Goal: Task Accomplishment & Management: Complete application form

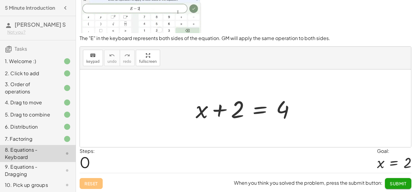
scroll to position [38, 0]
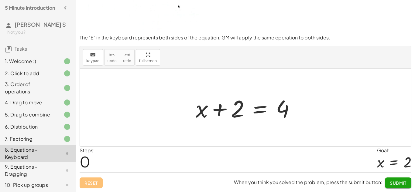
click at [399, 182] on span "Submit" at bounding box center [398, 182] width 17 height 5
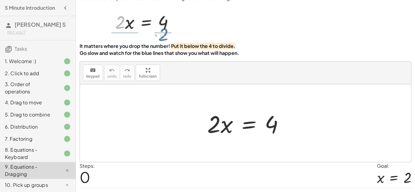
scroll to position [0, 0]
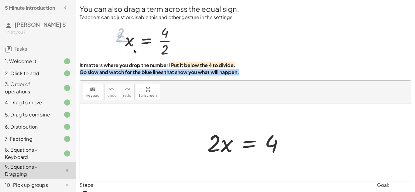
drag, startPoint x: 413, startPoint y: 105, endPoint x: 410, endPoint y: 75, distance: 29.9
click at [410, 75] on div "You can also drag a term across the equal sign. Teachers can adjust or disable …" at bounding box center [246, 40] width 332 height 72
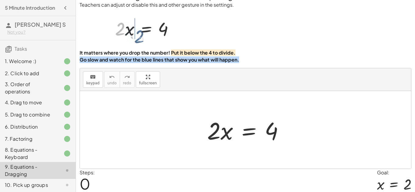
scroll to position [21, 0]
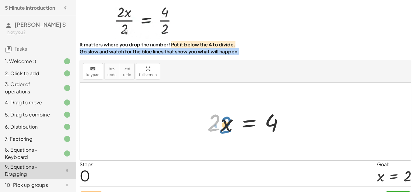
drag, startPoint x: 215, startPoint y: 123, endPoint x: 228, endPoint y: 124, distance: 13.1
click at [228, 124] on div at bounding box center [247, 121] width 87 height 31
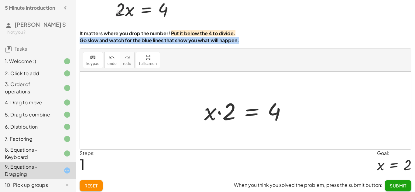
scroll to position [35, 0]
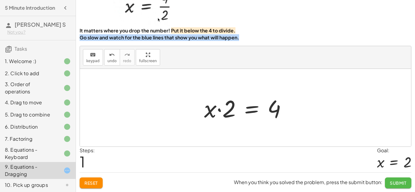
click at [404, 183] on span "Submit" at bounding box center [398, 182] width 17 height 5
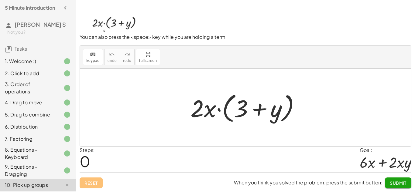
scroll to position [34, 0]
click at [210, 115] on div at bounding box center [247, 107] width 120 height 35
click at [201, 110] on div at bounding box center [247, 107] width 120 height 35
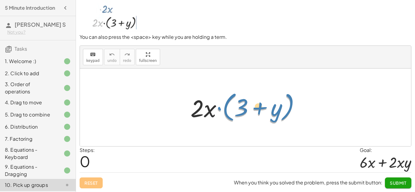
click at [219, 109] on div at bounding box center [247, 107] width 120 height 35
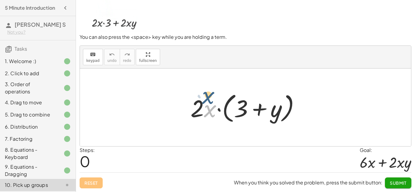
drag, startPoint x: 210, startPoint y: 111, endPoint x: 208, endPoint y: 86, distance: 25.3
click at [208, 86] on div at bounding box center [245, 108] width 331 height 78
drag, startPoint x: 208, startPoint y: 86, endPoint x: 206, endPoint y: 65, distance: 21.6
click at [206, 65] on div "keyboard keypad undo undo redo redo fullscreen · 2 · x · ( + 3 + y ) ×" at bounding box center [245, 96] width 331 height 101
drag, startPoint x: 211, startPoint y: 111, endPoint x: 210, endPoint y: 57, distance: 53.8
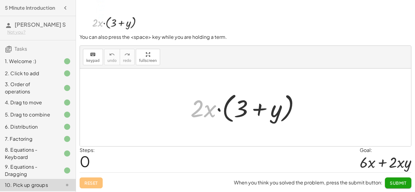
drag, startPoint x: 210, startPoint y: 111, endPoint x: 199, endPoint y: -26, distance: 138.3
click at [199, 0] on html "5 Minute Introduction [PERSON_NAME] S Not you? Tasks 1. Welcome :) 2. Click to …" at bounding box center [207, 79] width 415 height 226
click at [202, 110] on div at bounding box center [247, 107] width 120 height 35
drag, startPoint x: 209, startPoint y: 112, endPoint x: 248, endPoint y: 106, distance: 39.7
click at [248, 106] on div at bounding box center [247, 107] width 120 height 35
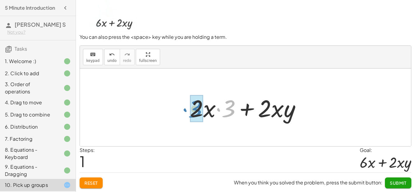
drag, startPoint x: 229, startPoint y: 109, endPoint x: 195, endPoint y: 110, distance: 33.7
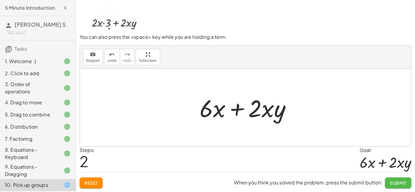
click at [407, 181] on button "Submit" at bounding box center [398, 183] width 26 height 11
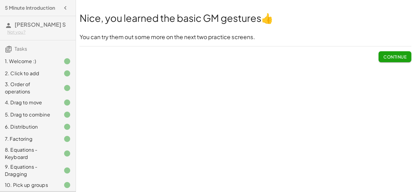
click at [397, 59] on span "Continue" at bounding box center [394, 56] width 23 height 5
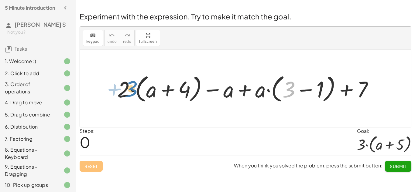
drag, startPoint x: 295, startPoint y: 89, endPoint x: 136, endPoint y: 90, distance: 158.5
click at [136, 90] on div at bounding box center [247, 88] width 267 height 33
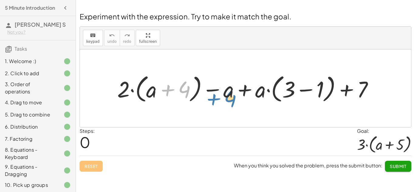
drag, startPoint x: 176, startPoint y: 91, endPoint x: 222, endPoint y: 101, distance: 46.8
click at [222, 101] on div at bounding box center [247, 88] width 267 height 33
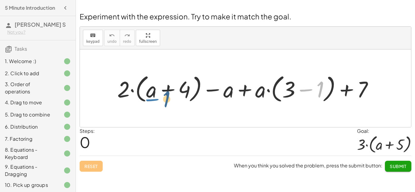
drag, startPoint x: 313, startPoint y: 93, endPoint x: 158, endPoint y: 102, distance: 155.2
click at [158, 102] on div at bounding box center [247, 88] width 267 height 33
drag, startPoint x: 186, startPoint y: 87, endPoint x: 324, endPoint y: 85, distance: 138.2
click at [324, 85] on div at bounding box center [247, 88] width 267 height 33
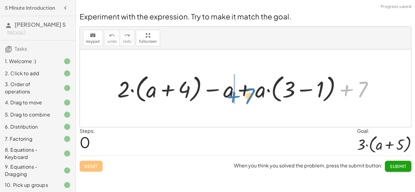
drag, startPoint x: 353, startPoint y: 90, endPoint x: 240, endPoint y: 97, distance: 113.8
click at [240, 97] on div at bounding box center [247, 88] width 267 height 33
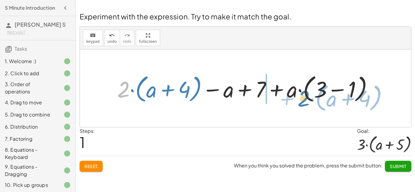
drag, startPoint x: 121, startPoint y: 91, endPoint x: 308, endPoint y: 108, distance: 187.5
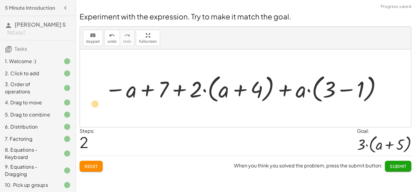
drag, startPoint x: 330, startPoint y: 89, endPoint x: 99, endPoint y: 102, distance: 231.5
drag, startPoint x: 327, startPoint y: 93, endPoint x: 112, endPoint y: 98, distance: 215.1
click at [112, 98] on div at bounding box center [244, 88] width 284 height 33
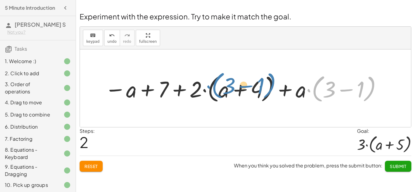
drag, startPoint x: 318, startPoint y: 95, endPoint x: 221, endPoint y: 92, distance: 96.3
click at [221, 92] on div at bounding box center [244, 88] width 284 height 33
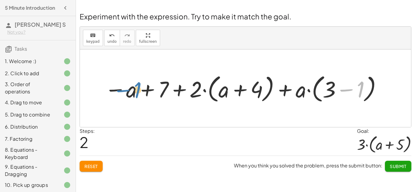
drag, startPoint x: 341, startPoint y: 90, endPoint x: 119, endPoint y: 91, distance: 222.3
click at [119, 91] on div at bounding box center [244, 88] width 284 height 33
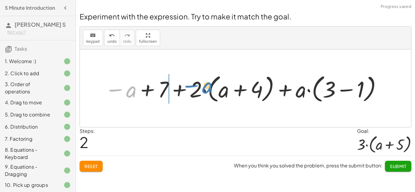
drag, startPoint x: 131, startPoint y: 91, endPoint x: 207, endPoint y: 87, distance: 75.7
click at [207, 87] on div at bounding box center [244, 88] width 284 height 33
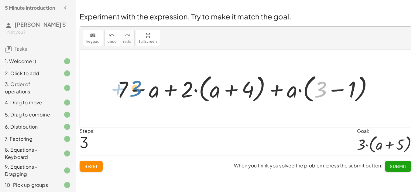
drag, startPoint x: 316, startPoint y: 93, endPoint x: 131, endPoint y: 92, distance: 184.6
click at [131, 92] on div at bounding box center [247, 88] width 267 height 33
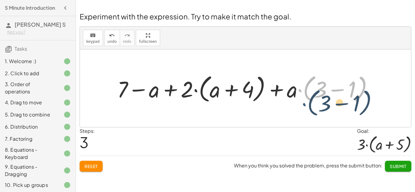
drag, startPoint x: 300, startPoint y: 90, endPoint x: 306, endPoint y: 104, distance: 14.7
click at [306, 104] on div at bounding box center [247, 88] width 267 height 33
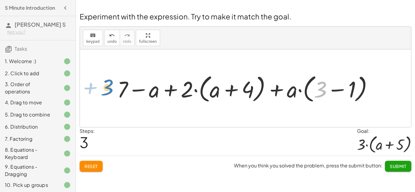
drag, startPoint x: 322, startPoint y: 94, endPoint x: 107, endPoint y: 93, distance: 214.7
click at [107, 93] on div "+ · 2 · ( + a + 4 ) − a + · a · ( + 3 − 1 ) + 7 + · 2 · ( + a + 4 ) − a + 7 + ·…" at bounding box center [245, 89] width 331 height 78
click at [343, 91] on div at bounding box center [247, 88] width 267 height 33
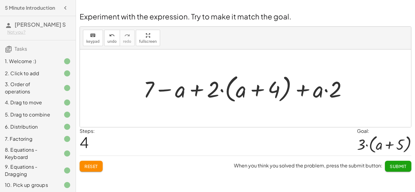
click at [211, 92] on div at bounding box center [247, 88] width 215 height 33
click at [194, 92] on div at bounding box center [247, 88] width 215 height 33
click at [257, 91] on div at bounding box center [247, 88] width 215 height 33
click at [302, 93] on div at bounding box center [247, 88] width 215 height 33
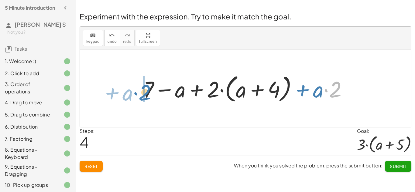
drag, startPoint x: 336, startPoint y: 90, endPoint x: 146, endPoint y: 93, distance: 190.4
click at [146, 93] on div at bounding box center [247, 88] width 215 height 33
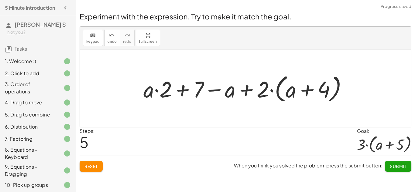
click at [188, 91] on div at bounding box center [247, 88] width 215 height 33
click at [217, 90] on div at bounding box center [247, 88] width 215 height 33
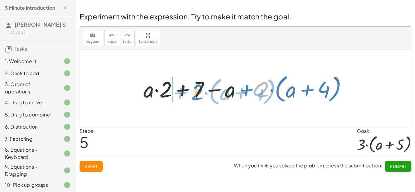
drag, startPoint x: 265, startPoint y: 86, endPoint x: 200, endPoint y: 89, distance: 65.6
click at [200, 89] on div at bounding box center [247, 88] width 215 height 33
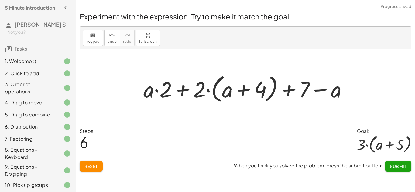
click at [292, 93] on div at bounding box center [247, 88] width 215 height 33
click at [248, 90] on div at bounding box center [247, 88] width 215 height 33
click at [183, 91] on div at bounding box center [247, 88] width 215 height 33
drag, startPoint x: 148, startPoint y: 96, endPoint x: 147, endPoint y: 84, distance: 11.6
click at [147, 84] on div at bounding box center [247, 88] width 215 height 33
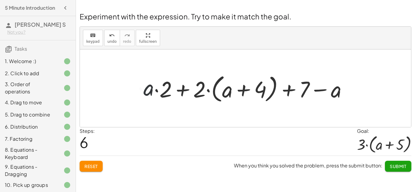
click at [231, 87] on div at bounding box center [247, 88] width 215 height 33
drag, startPoint x: 149, startPoint y: 87, endPoint x: 226, endPoint y: 90, distance: 77.2
click at [226, 90] on div at bounding box center [247, 88] width 215 height 33
drag, startPoint x: 150, startPoint y: 88, endPoint x: 243, endPoint y: 85, distance: 92.4
click at [243, 85] on div at bounding box center [247, 88] width 215 height 33
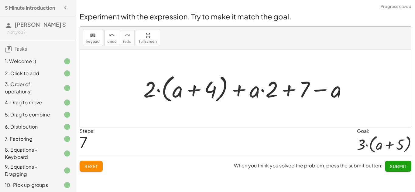
click at [239, 91] on div at bounding box center [247, 88] width 215 height 33
drag, startPoint x: 254, startPoint y: 93, endPoint x: 226, endPoint y: 94, distance: 27.3
click at [226, 94] on div at bounding box center [247, 88] width 215 height 33
click at [244, 92] on div at bounding box center [247, 88] width 215 height 33
drag, startPoint x: 241, startPoint y: 90, endPoint x: 214, endPoint y: 99, distance: 28.3
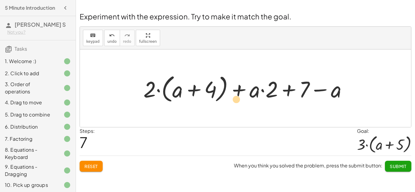
click at [214, 99] on div at bounding box center [247, 88] width 215 height 33
click at [292, 90] on div at bounding box center [247, 88] width 215 height 33
click at [323, 89] on div at bounding box center [247, 88] width 215 height 33
click at [156, 91] on div at bounding box center [247, 88] width 215 height 33
click at [159, 91] on div at bounding box center [247, 88] width 215 height 33
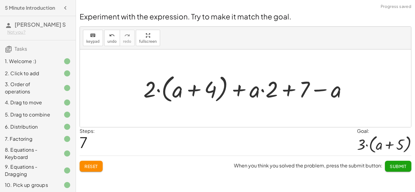
click at [199, 91] on div at bounding box center [247, 88] width 215 height 33
click at [232, 90] on div at bounding box center [247, 88] width 215 height 33
drag, startPoint x: 288, startPoint y: 89, endPoint x: 341, endPoint y: 80, distance: 53.6
click at [341, 80] on div at bounding box center [247, 88] width 215 height 33
click at [316, 94] on div at bounding box center [247, 88] width 215 height 33
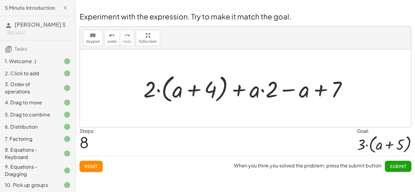
click at [238, 94] on div at bounding box center [247, 88] width 215 height 33
click at [317, 93] on div at bounding box center [247, 88] width 215 height 33
drag, startPoint x: 151, startPoint y: 89, endPoint x: 180, endPoint y: 80, distance: 30.8
click at [180, 80] on div at bounding box center [247, 88] width 215 height 33
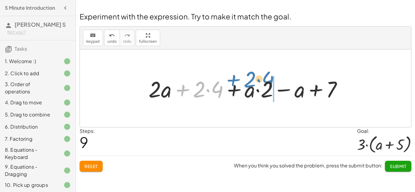
drag, startPoint x: 199, startPoint y: 89, endPoint x: 250, endPoint y: 79, distance: 51.6
click at [250, 79] on div at bounding box center [247, 88] width 205 height 29
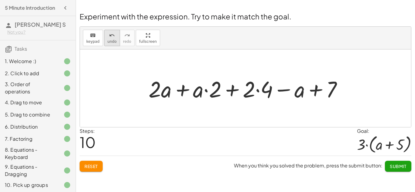
click at [113, 43] on span "undo" at bounding box center [112, 41] width 9 height 4
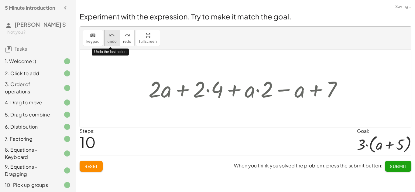
click at [113, 43] on span "undo" at bounding box center [112, 41] width 9 height 4
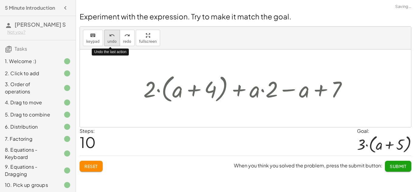
click at [113, 43] on span "undo" at bounding box center [112, 41] width 9 height 4
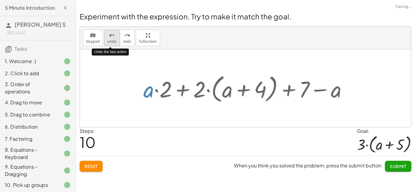
click at [113, 43] on span "undo" at bounding box center [112, 41] width 9 height 4
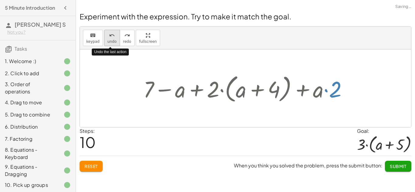
click at [113, 43] on span "undo" at bounding box center [112, 41] width 9 height 4
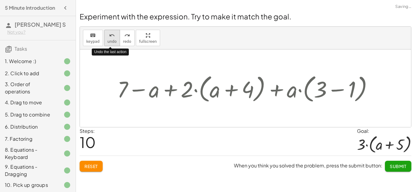
click at [113, 43] on span "undo" at bounding box center [112, 41] width 9 height 4
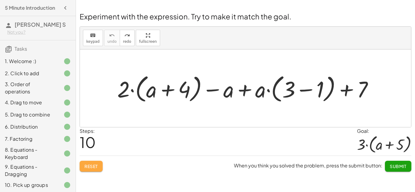
click at [101, 166] on button "Reset" at bounding box center [91, 166] width 23 height 11
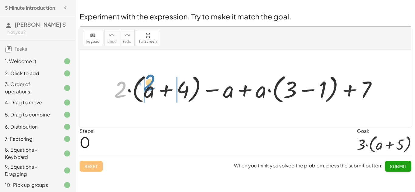
drag, startPoint x: 123, startPoint y: 91, endPoint x: 152, endPoint y: 84, distance: 29.7
click at [152, 84] on div at bounding box center [248, 89] width 274 height 34
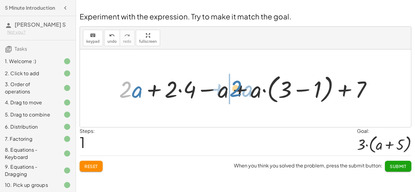
drag, startPoint x: 129, startPoint y: 89, endPoint x: 239, endPoint y: 88, distance: 110.2
click at [239, 88] on div at bounding box center [248, 89] width 264 height 34
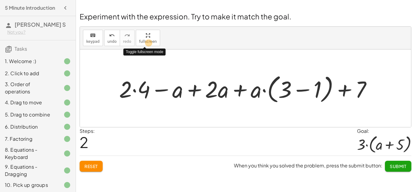
drag, startPoint x: 126, startPoint y: 92, endPoint x: 143, endPoint y: 63, distance: 33.3
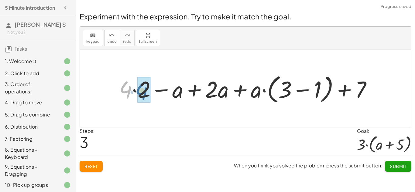
drag, startPoint x: 130, startPoint y: 89, endPoint x: 146, endPoint y: 90, distance: 16.2
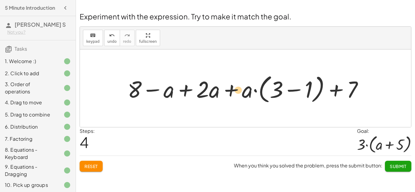
drag, startPoint x: 203, startPoint y: 90, endPoint x: 235, endPoint y: 91, distance: 31.6
click at [235, 91] on div at bounding box center [248, 89] width 246 height 34
drag, startPoint x: 205, startPoint y: 91, endPoint x: 249, endPoint y: 94, distance: 44.4
click at [249, 94] on div at bounding box center [248, 89] width 246 height 34
click at [99, 165] on button "Reset" at bounding box center [91, 166] width 23 height 11
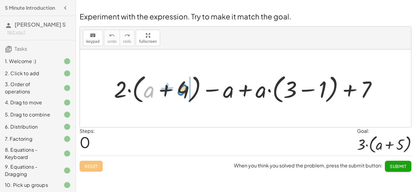
drag, startPoint x: 147, startPoint y: 93, endPoint x: 181, endPoint y: 91, distance: 34.1
click at [181, 91] on div at bounding box center [248, 89] width 274 height 34
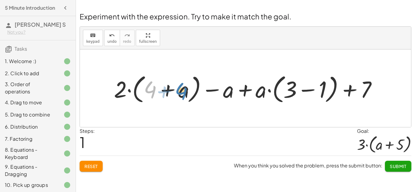
drag, startPoint x: 147, startPoint y: 92, endPoint x: 178, endPoint y: 94, distance: 31.3
click at [178, 94] on div at bounding box center [248, 89] width 274 height 34
drag, startPoint x: 323, startPoint y: 89, endPoint x: 154, endPoint y: 94, distance: 168.6
click at [154, 94] on div at bounding box center [248, 89] width 274 height 34
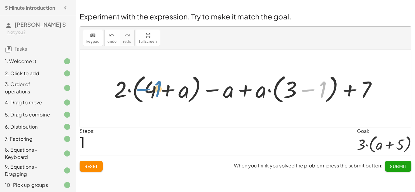
drag, startPoint x: 325, startPoint y: 92, endPoint x: 160, endPoint y: 92, distance: 165.2
click at [160, 92] on div at bounding box center [248, 89] width 274 height 34
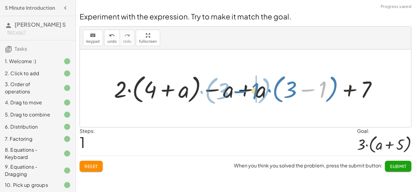
drag, startPoint x: 323, startPoint y: 90, endPoint x: 255, endPoint y: 92, distance: 67.4
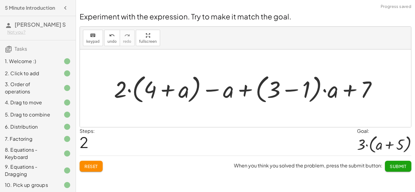
click at [96, 166] on span "Reset" at bounding box center [90, 166] width 13 height 5
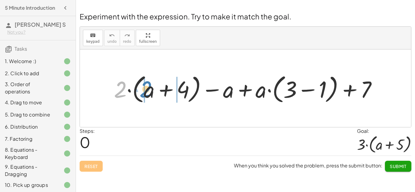
drag, startPoint x: 119, startPoint y: 94, endPoint x: 145, endPoint y: 94, distance: 25.5
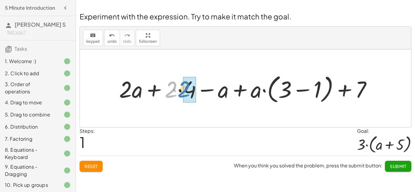
drag, startPoint x: 171, startPoint y: 94, endPoint x: 183, endPoint y: 94, distance: 12.8
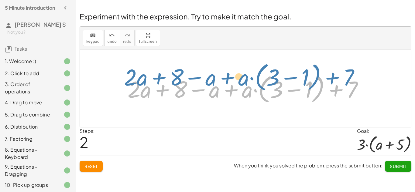
drag, startPoint x: 162, startPoint y: 89, endPoint x: 159, endPoint y: 81, distance: 8.6
click at [159, 81] on div at bounding box center [248, 89] width 246 height 34
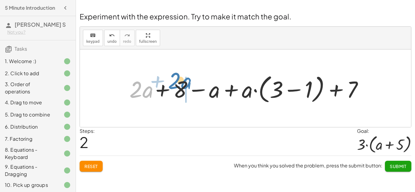
drag, startPoint x: 145, startPoint y: 90, endPoint x: 183, endPoint y: 82, distance: 39.5
click at [183, 82] on div at bounding box center [244, 89] width 242 height 34
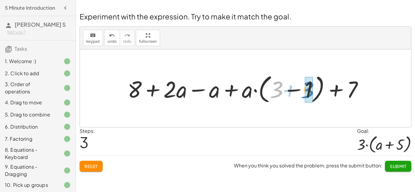
drag, startPoint x: 275, startPoint y: 87, endPoint x: 306, endPoint y: 87, distance: 31.0
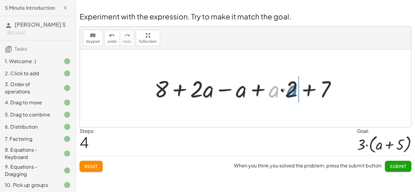
drag, startPoint x: 276, startPoint y: 92, endPoint x: 295, endPoint y: 92, distance: 18.8
click at [295, 92] on div at bounding box center [247, 88] width 193 height 30
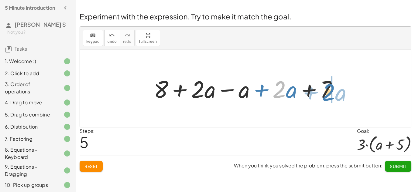
drag, startPoint x: 281, startPoint y: 89, endPoint x: 331, endPoint y: 92, distance: 50.2
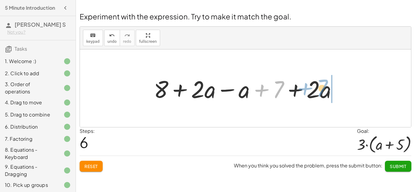
drag, startPoint x: 279, startPoint y: 90, endPoint x: 323, endPoint y: 88, distance: 44.4
click at [323, 88] on div at bounding box center [248, 88] width 194 height 31
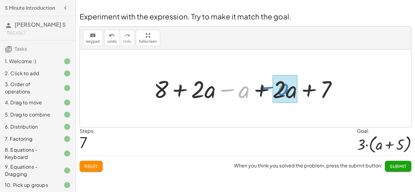
drag, startPoint x: 247, startPoint y: 90, endPoint x: 287, endPoint y: 88, distance: 40.2
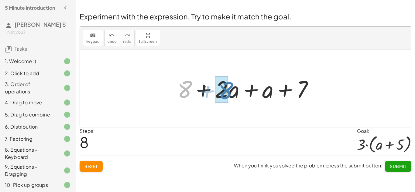
drag, startPoint x: 187, startPoint y: 92, endPoint x: 229, endPoint y: 93, distance: 41.6
click at [229, 93] on div at bounding box center [247, 88] width 147 height 31
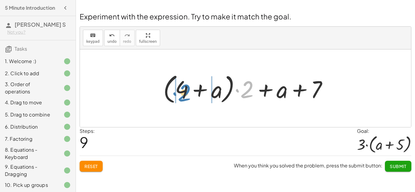
drag, startPoint x: 245, startPoint y: 93, endPoint x: 181, endPoint y: 96, distance: 63.5
click at [181, 96] on div at bounding box center [247, 88] width 175 height 35
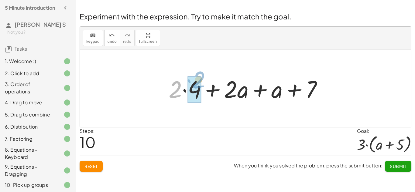
drag, startPoint x: 179, startPoint y: 86, endPoint x: 202, endPoint y: 77, distance: 24.9
click at [202, 77] on div at bounding box center [248, 88] width 165 height 31
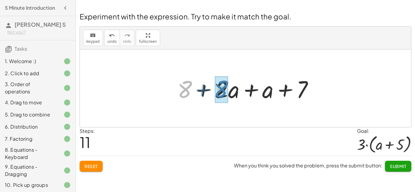
drag, startPoint x: 190, startPoint y: 85, endPoint x: 226, endPoint y: 85, distance: 36.1
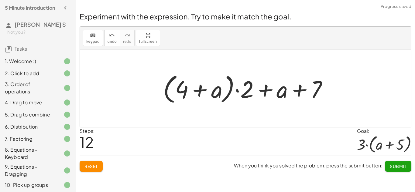
click at [99, 169] on button "Reset" at bounding box center [91, 166] width 23 height 11
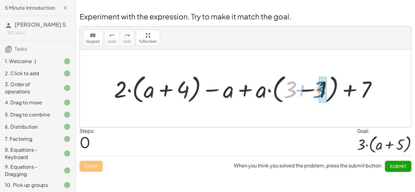
drag, startPoint x: 295, startPoint y: 86, endPoint x: 325, endPoint y: 86, distance: 30.1
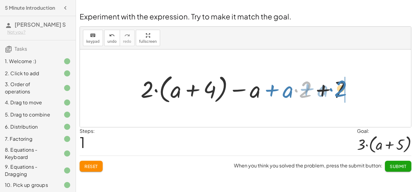
drag, startPoint x: 308, startPoint y: 89, endPoint x: 344, endPoint y: 87, distance: 36.5
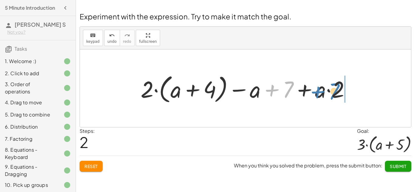
drag, startPoint x: 290, startPoint y: 84, endPoint x: 336, endPoint y: 86, distance: 46.2
click at [336, 86] on div at bounding box center [248, 89] width 220 height 34
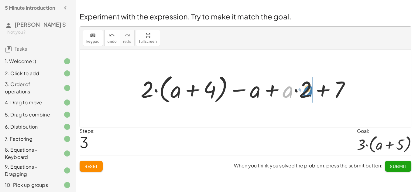
drag, startPoint x: 291, startPoint y: 90, endPoint x: 311, endPoint y: 89, distance: 20.4
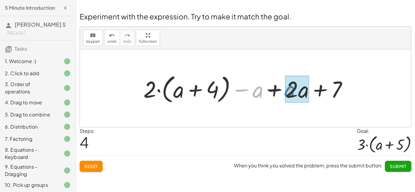
drag, startPoint x: 260, startPoint y: 88, endPoint x: 293, endPoint y: 88, distance: 33.1
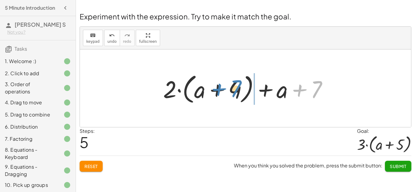
drag, startPoint x: 318, startPoint y: 89, endPoint x: 237, endPoint y: 88, distance: 80.5
click at [237, 88] on div at bounding box center [247, 88] width 175 height 35
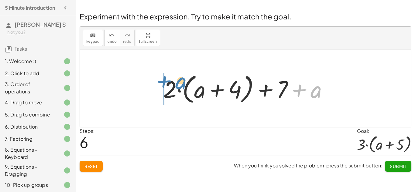
drag, startPoint x: 312, startPoint y: 95, endPoint x: 176, endPoint y: 87, distance: 135.7
click at [176, 87] on div at bounding box center [247, 88] width 175 height 35
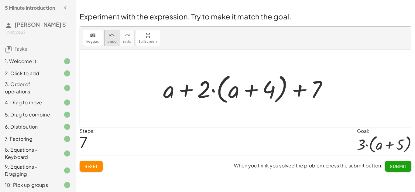
click at [111, 36] on icon "undo" at bounding box center [112, 35] width 6 height 7
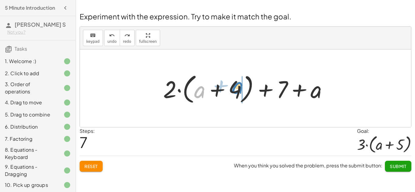
drag, startPoint x: 196, startPoint y: 94, endPoint x: 234, endPoint y: 90, distance: 38.8
click at [234, 90] on div at bounding box center [247, 88] width 175 height 35
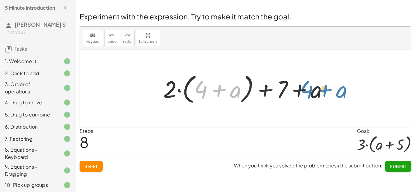
drag, startPoint x: 198, startPoint y: 86, endPoint x: 297, endPoint y: 81, distance: 99.4
click at [297, 81] on div at bounding box center [247, 88] width 175 height 35
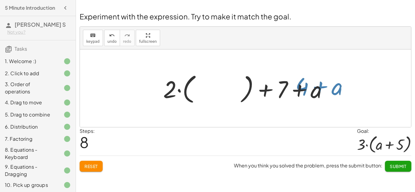
click at [297, 81] on div at bounding box center [247, 88] width 175 height 35
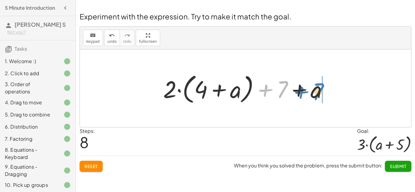
drag, startPoint x: 286, startPoint y: 87, endPoint x: 323, endPoint y: 89, distance: 36.5
click at [323, 89] on div at bounding box center [247, 88] width 175 height 35
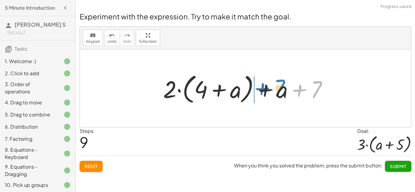
drag, startPoint x: 319, startPoint y: 87, endPoint x: 282, endPoint y: 86, distance: 37.4
click at [282, 86] on div at bounding box center [247, 88] width 175 height 35
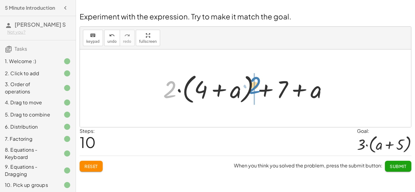
drag, startPoint x: 172, startPoint y: 91, endPoint x: 256, endPoint y: 87, distance: 84.2
click at [256, 87] on div at bounding box center [247, 88] width 175 height 35
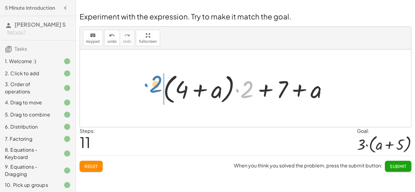
drag, startPoint x: 251, startPoint y: 87, endPoint x: 159, endPoint y: 82, distance: 92.5
click at [159, 82] on div "+ · 2 · ( + a + 4 ) − a + · a · ( + 3 − 1 ) + 7 + · 2 · ( + a + 4 ) − a + · a ·…" at bounding box center [245, 89] width 183 height 38
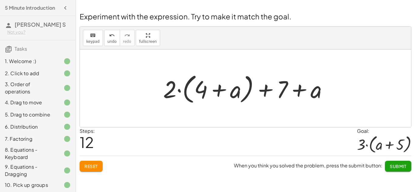
click at [100, 165] on button "Reset" at bounding box center [91, 166] width 23 height 11
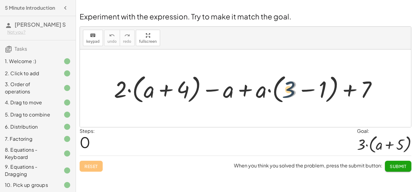
drag, startPoint x: 293, startPoint y: 93, endPoint x: 290, endPoint y: 93, distance: 3.4
click at [290, 93] on div at bounding box center [248, 89] width 274 height 34
drag, startPoint x: 320, startPoint y: 94, endPoint x: 155, endPoint y: 96, distance: 165.5
click at [155, 96] on div at bounding box center [248, 89] width 274 height 34
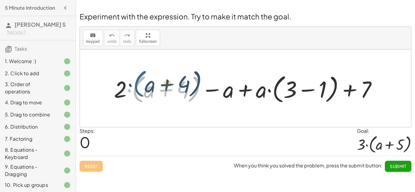
drag, startPoint x: 143, startPoint y: 94, endPoint x: 144, endPoint y: 90, distance: 4.3
click at [144, 90] on div at bounding box center [248, 89] width 274 height 34
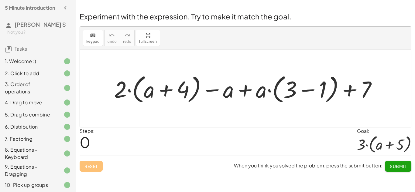
click at [145, 90] on div at bounding box center [248, 89] width 274 height 34
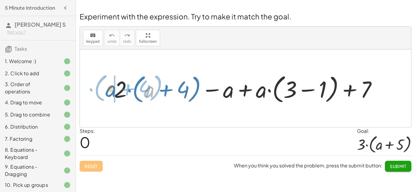
drag, startPoint x: 145, startPoint y: 90, endPoint x: 104, endPoint y: 88, distance: 41.1
click at [104, 88] on div "+ a · ( + 4 ) + · 2 · ( + a + 4 ) − a + · a · ( + 3 − 1 ) + 7" at bounding box center [245, 89] width 331 height 78
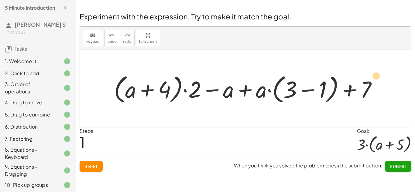
drag, startPoint x: 131, startPoint y: 94, endPoint x: 370, endPoint y: 85, distance: 239.2
click at [370, 85] on div at bounding box center [248, 89] width 274 height 34
drag, startPoint x: 134, startPoint y: 92, endPoint x: 321, endPoint y: 88, distance: 187.4
click at [321, 88] on div at bounding box center [248, 89] width 274 height 34
click at [122, 93] on div at bounding box center [248, 89] width 274 height 34
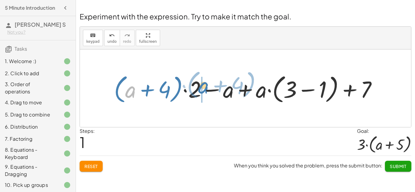
drag, startPoint x: 128, startPoint y: 93, endPoint x: 201, endPoint y: 88, distance: 73.0
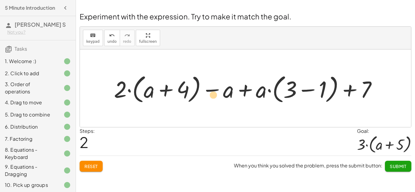
drag, startPoint x: 288, startPoint y: 93, endPoint x: 207, endPoint y: 97, distance: 80.9
click at [207, 97] on div at bounding box center [248, 89] width 274 height 34
click at [243, 92] on div at bounding box center [248, 89] width 274 height 34
click at [163, 92] on div at bounding box center [248, 89] width 274 height 34
drag, startPoint x: 148, startPoint y: 92, endPoint x: 363, endPoint y: 87, distance: 214.8
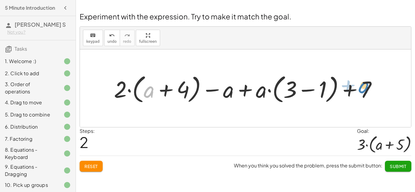
click at [363, 87] on div at bounding box center [248, 89] width 274 height 34
drag, startPoint x: 366, startPoint y: 90, endPoint x: 180, endPoint y: 98, distance: 186.3
click at [180, 98] on div at bounding box center [248, 89] width 274 height 34
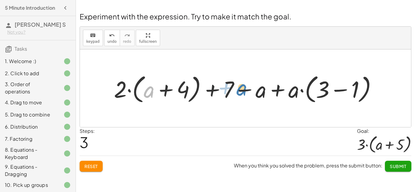
drag, startPoint x: 149, startPoint y: 93, endPoint x: 241, endPoint y: 90, distance: 91.8
click at [241, 90] on div at bounding box center [248, 89] width 274 height 34
drag, startPoint x: 324, startPoint y: 92, endPoint x: 155, endPoint y: 93, distance: 168.9
click at [155, 93] on div at bounding box center [248, 89] width 274 height 34
drag, startPoint x: 328, startPoint y: 92, endPoint x: 322, endPoint y: 93, distance: 6.7
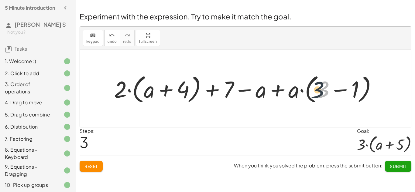
click at [322, 93] on div at bounding box center [248, 89] width 274 height 34
drag, startPoint x: 322, startPoint y: 93, endPoint x: 113, endPoint y: 93, distance: 208.3
click at [113, 93] on div at bounding box center [248, 89] width 274 height 34
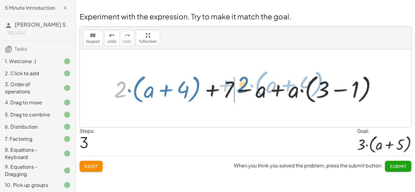
drag, startPoint x: 117, startPoint y: 94, endPoint x: 215, endPoint y: 85, distance: 99.1
click at [215, 85] on div at bounding box center [248, 89] width 274 height 34
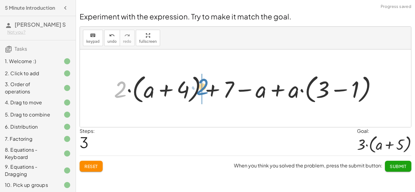
drag, startPoint x: 122, startPoint y: 94, endPoint x: 203, endPoint y: 90, distance: 80.5
click at [203, 90] on div at bounding box center [248, 89] width 274 height 34
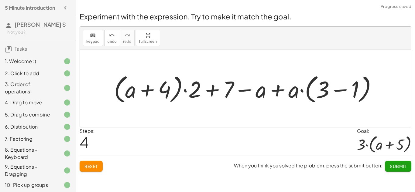
click at [209, 93] on div at bounding box center [248, 89] width 274 height 34
click at [280, 93] on div at bounding box center [248, 89] width 274 height 34
click at [337, 91] on div at bounding box center [248, 89] width 274 height 34
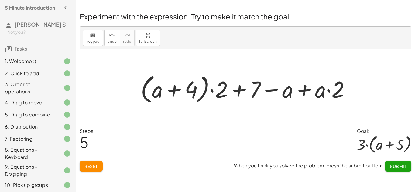
click at [337, 91] on div at bounding box center [248, 89] width 220 height 34
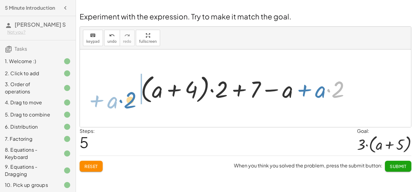
drag, startPoint x: 338, startPoint y: 97, endPoint x: 132, endPoint y: 104, distance: 205.4
click at [132, 104] on div "+ · 2 · ( + a + 4 ) − a + · a · ( + 3 − 1 ) + 7 + · ( + a + 4 ) · 2 − a + · a ·…" at bounding box center [245, 88] width 228 height 37
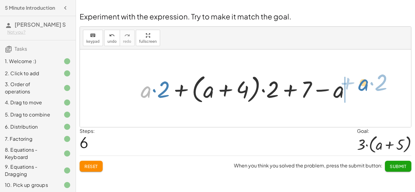
drag, startPoint x: 148, startPoint y: 93, endPoint x: 360, endPoint y: 90, distance: 212.3
click at [360, 90] on div "+ · 2 · ( + a + 4 ) − a + · a · ( + 3 − 1 ) + 7 + · ( + a + 4 ) · 2 − a + · a ·…" at bounding box center [245, 89] width 331 height 78
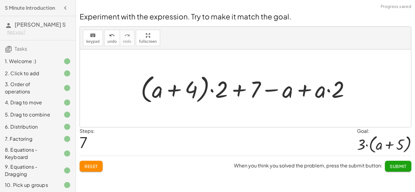
click at [95, 167] on span "Reset" at bounding box center [90, 166] width 13 height 5
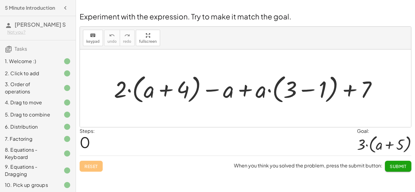
click at [349, 88] on div at bounding box center [248, 89] width 274 height 34
click at [241, 91] on div at bounding box center [248, 89] width 274 height 34
click at [169, 94] on div at bounding box center [248, 89] width 274 height 34
drag, startPoint x: 121, startPoint y: 92, endPoint x: 162, endPoint y: 94, distance: 40.7
click at [162, 94] on div at bounding box center [248, 89] width 274 height 34
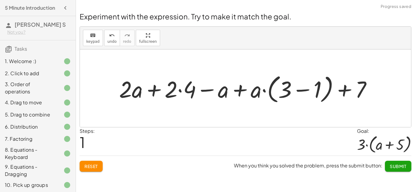
click at [155, 90] on div at bounding box center [248, 89] width 264 height 34
drag, startPoint x: 225, startPoint y: 91, endPoint x: 342, endPoint y: 89, distance: 116.9
click at [342, 89] on div at bounding box center [248, 89] width 264 height 34
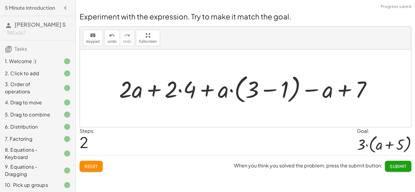
click at [344, 90] on div at bounding box center [248, 89] width 264 height 34
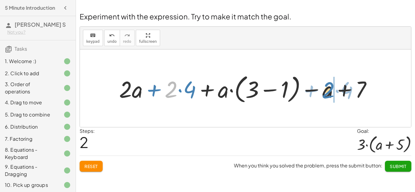
drag, startPoint x: 169, startPoint y: 91, endPoint x: 328, endPoint y: 91, distance: 159.1
click at [328, 91] on div at bounding box center [248, 89] width 264 height 34
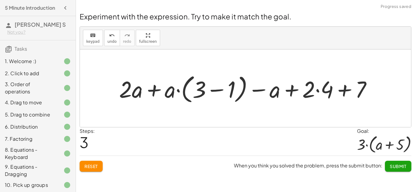
click at [289, 92] on div at bounding box center [248, 89] width 264 height 34
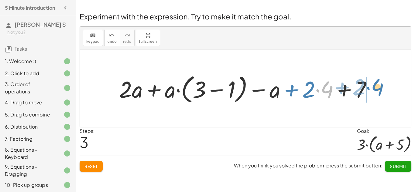
drag, startPoint x: 329, startPoint y: 92, endPoint x: 377, endPoint y: 89, distance: 48.1
click at [377, 89] on div at bounding box center [248, 89] width 264 height 34
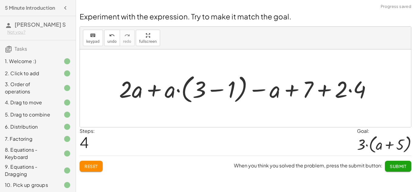
click at [330, 91] on div at bounding box center [248, 89] width 264 height 34
drag, startPoint x: 169, startPoint y: 93, endPoint x: 263, endPoint y: 90, distance: 94.5
click at [263, 90] on div at bounding box center [248, 89] width 264 height 34
drag, startPoint x: 165, startPoint y: 92, endPoint x: 223, endPoint y: 88, distance: 58.1
click at [223, 88] on div at bounding box center [248, 89] width 264 height 34
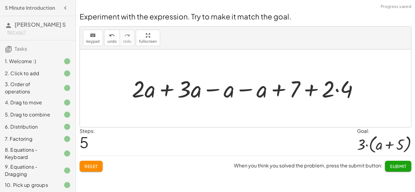
click at [166, 89] on div at bounding box center [248, 88] width 238 height 30
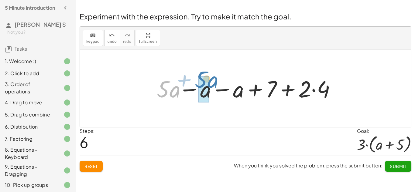
drag, startPoint x: 162, startPoint y: 90, endPoint x: 200, endPoint y: 80, distance: 39.2
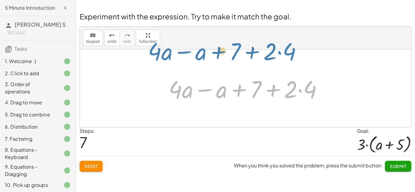
drag, startPoint x: 259, startPoint y: 88, endPoint x: 238, endPoint y: 52, distance: 41.9
click at [238, 52] on div "+ · 2 · ( + a + 4 ) − a + · a · ( + 3 − 1 ) + 7 + · 2 · a + · 2 · 4 − a + · a ·…" at bounding box center [245, 89] width 331 height 78
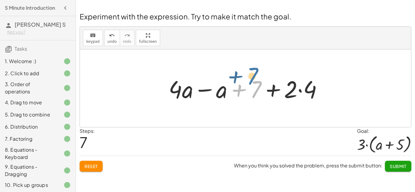
drag, startPoint x: 259, startPoint y: 83, endPoint x: 255, endPoint y: 69, distance: 13.9
click at [255, 69] on div "+ · 2 · ( + a + 4 ) − a + · a · ( + 3 − 1 ) + 7 + · 2 · a + · 2 · 4 − a + · a ·…" at bounding box center [245, 89] width 331 height 78
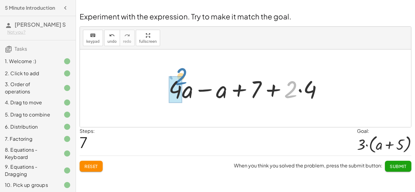
drag, startPoint x: 294, startPoint y: 84, endPoint x: 183, endPoint y: 72, distance: 111.5
click at [183, 72] on div "+ · 2 · ( + a + 4 ) − a + · a · ( + 3 − 1 ) + 7 + · 2 · a + · 2 · 4 − a + · a ·…" at bounding box center [245, 88] width 172 height 34
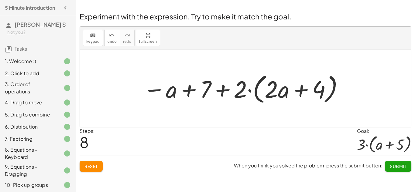
click at [188, 93] on div at bounding box center [243, 88] width 207 height 35
click at [220, 87] on div at bounding box center [243, 88] width 207 height 35
click at [302, 92] on div at bounding box center [243, 88] width 207 height 35
click at [270, 93] on div at bounding box center [243, 88] width 207 height 35
click at [91, 163] on button "Reset" at bounding box center [91, 166] width 23 height 11
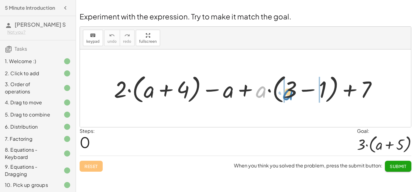
drag, startPoint x: 259, startPoint y: 93, endPoint x: 286, endPoint y: 94, distance: 27.7
click at [286, 94] on div at bounding box center [248, 89] width 274 height 34
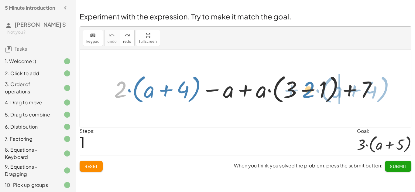
drag, startPoint x: 121, startPoint y: 91, endPoint x: 307, endPoint y: 90, distance: 186.5
click at [307, 90] on div at bounding box center [248, 89] width 274 height 34
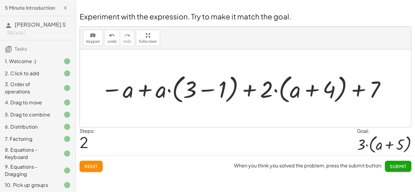
click at [94, 167] on span "Reset" at bounding box center [90, 166] width 13 height 5
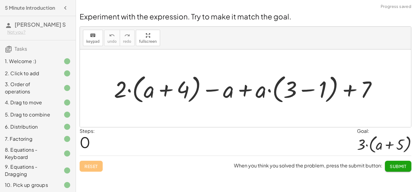
click at [308, 91] on div at bounding box center [248, 89] width 274 height 34
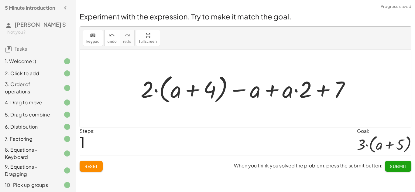
click at [188, 96] on div at bounding box center [248, 89] width 220 height 34
click at [321, 90] on div at bounding box center [248, 89] width 220 height 34
click at [243, 89] on div at bounding box center [248, 89] width 220 height 34
click at [269, 94] on div at bounding box center [248, 89] width 220 height 34
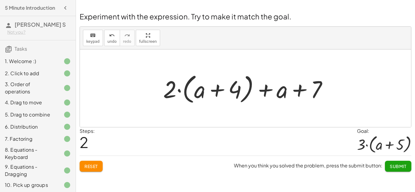
click at [300, 95] on div at bounding box center [247, 88] width 175 height 35
click at [260, 93] on div at bounding box center [247, 88] width 175 height 35
click at [221, 91] on div at bounding box center [247, 88] width 175 height 35
click at [178, 90] on div at bounding box center [247, 88] width 175 height 35
click at [216, 92] on div at bounding box center [247, 88] width 175 height 35
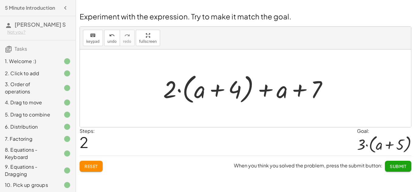
click at [263, 93] on div at bounding box center [247, 88] width 175 height 35
click at [299, 92] on div at bounding box center [247, 88] width 175 height 35
click at [90, 165] on span "Reset" at bounding box center [90, 166] width 13 height 5
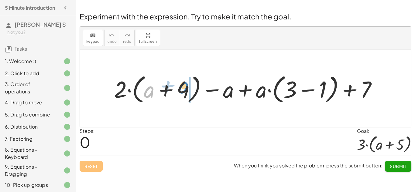
drag, startPoint x: 147, startPoint y: 91, endPoint x: 181, endPoint y: 87, distance: 34.8
click at [181, 87] on div at bounding box center [248, 89] width 274 height 34
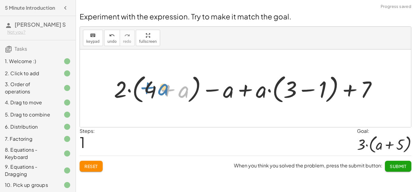
drag, startPoint x: 182, startPoint y: 90, endPoint x: 160, endPoint y: 87, distance: 22.0
click at [160, 87] on div at bounding box center [248, 89] width 274 height 34
drag, startPoint x: 153, startPoint y: 90, endPoint x: 179, endPoint y: 87, distance: 26.7
click at [179, 87] on div at bounding box center [248, 89] width 274 height 34
drag, startPoint x: 155, startPoint y: 90, endPoint x: 127, endPoint y: 90, distance: 27.9
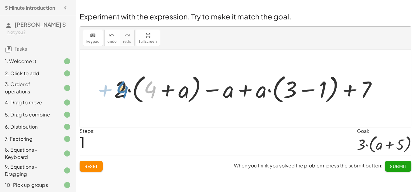
click at [127, 90] on div at bounding box center [248, 89] width 274 height 34
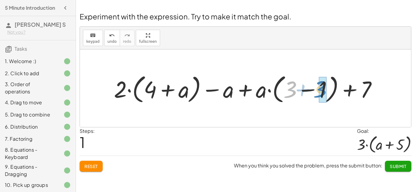
drag, startPoint x: 293, startPoint y: 82, endPoint x: 325, endPoint y: 80, distance: 32.0
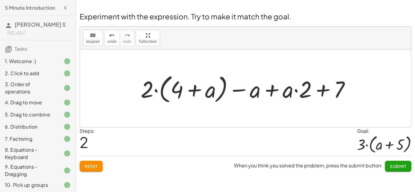
click at [308, 90] on div at bounding box center [248, 89] width 220 height 34
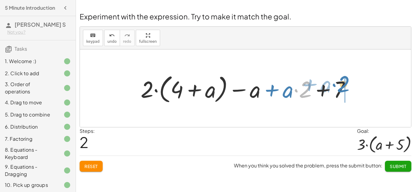
drag, startPoint x: 308, startPoint y: 90, endPoint x: 347, endPoint y: 85, distance: 38.9
click at [347, 85] on div at bounding box center [248, 89] width 220 height 34
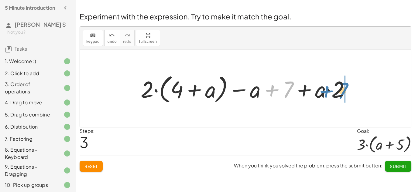
drag, startPoint x: 289, startPoint y: 89, endPoint x: 344, endPoint y: 91, distance: 55.3
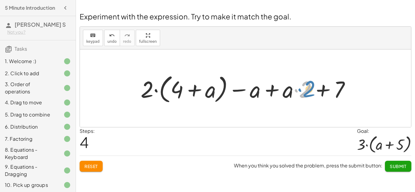
click at [308, 82] on div at bounding box center [248, 89] width 220 height 34
drag, startPoint x: 289, startPoint y: 88, endPoint x: 254, endPoint y: 88, distance: 34.6
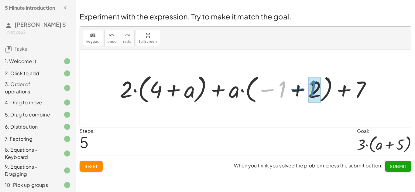
drag, startPoint x: 284, startPoint y: 88, endPoint x: 314, endPoint y: 87, distance: 30.1
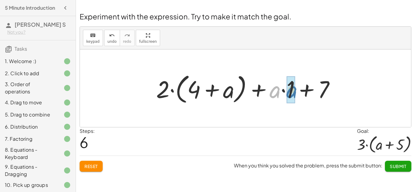
drag, startPoint x: 273, startPoint y: 88, endPoint x: 290, endPoint y: 88, distance: 17.0
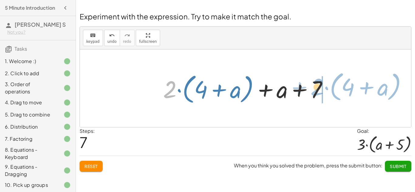
drag, startPoint x: 172, startPoint y: 88, endPoint x: 321, endPoint y: 86, distance: 149.1
click at [321, 86] on div at bounding box center [247, 88] width 175 height 35
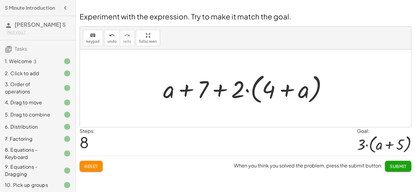
click at [256, 89] on div at bounding box center [247, 88] width 175 height 35
drag, startPoint x: 206, startPoint y: 87, endPoint x: 211, endPoint y: 85, distance: 6.3
click at [211, 85] on div at bounding box center [247, 88] width 175 height 35
drag, startPoint x: 206, startPoint y: 84, endPoint x: 191, endPoint y: 80, distance: 15.6
click at [191, 80] on div at bounding box center [247, 88] width 175 height 35
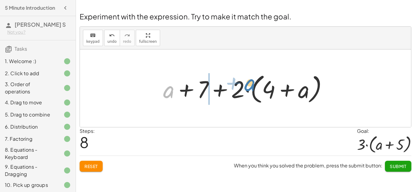
drag, startPoint x: 171, startPoint y: 90, endPoint x: 252, endPoint y: 83, distance: 81.1
click at [252, 83] on div at bounding box center [247, 88] width 175 height 35
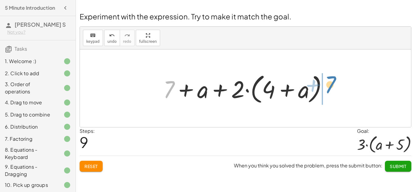
drag, startPoint x: 172, startPoint y: 84, endPoint x: 335, endPoint y: 80, distance: 162.8
click at [335, 80] on div "+ · 2 · ( + a + 4 ) − a + · a · ( + 3 − 1 ) + 7 + · 2 · ( + 4 + a ) − a + · a ·…" at bounding box center [245, 89] width 183 height 38
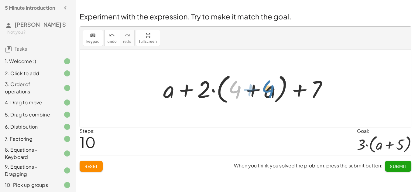
drag, startPoint x: 235, startPoint y: 83, endPoint x: 268, endPoint y: 80, distance: 33.2
click at [268, 80] on div at bounding box center [247, 88] width 175 height 35
drag, startPoint x: 268, startPoint y: 90, endPoint x: 229, endPoint y: 87, distance: 38.9
drag, startPoint x: 270, startPoint y: 82, endPoint x: 240, endPoint y: 83, distance: 30.7
click at [240, 83] on div at bounding box center [247, 88] width 175 height 35
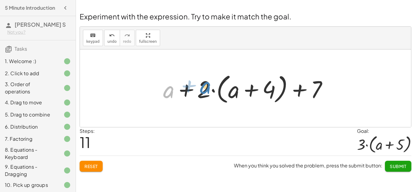
drag, startPoint x: 172, startPoint y: 89, endPoint x: 209, endPoint y: 84, distance: 37.3
click at [209, 84] on div at bounding box center [247, 88] width 175 height 35
click at [208, 86] on div at bounding box center [247, 88] width 175 height 35
drag, startPoint x: 208, startPoint y: 86, endPoint x: 238, endPoint y: 87, distance: 30.1
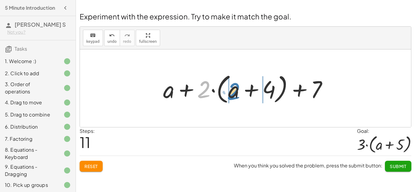
click at [238, 87] on div at bounding box center [247, 88] width 175 height 35
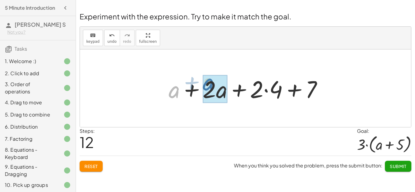
drag, startPoint x: 173, startPoint y: 88, endPoint x: 211, endPoint y: 80, distance: 39.0
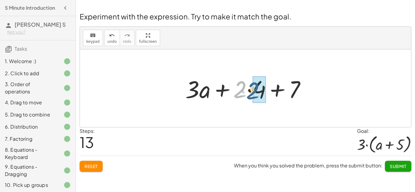
drag, startPoint x: 242, startPoint y: 82, endPoint x: 256, endPoint y: 84, distance: 14.0
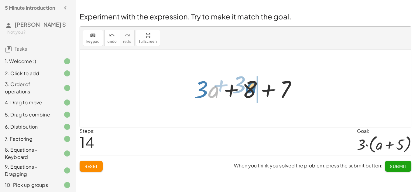
drag, startPoint x: 216, startPoint y: 88, endPoint x: 253, endPoint y: 83, distance: 38.0
click at [253, 83] on div at bounding box center [247, 88] width 113 height 31
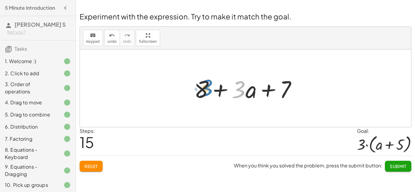
drag, startPoint x: 238, startPoint y: 89, endPoint x: 204, endPoint y: 87, distance: 33.7
click at [204, 87] on div at bounding box center [247, 88] width 113 height 31
drag, startPoint x: 239, startPoint y: 90, endPoint x: 256, endPoint y: 85, distance: 17.9
click at [256, 85] on div at bounding box center [247, 88] width 113 height 31
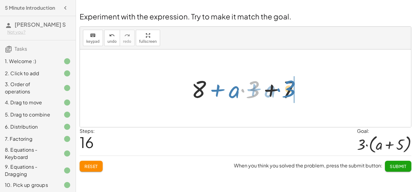
drag, startPoint x: 256, startPoint y: 85, endPoint x: 292, endPoint y: 85, distance: 35.8
click at [292, 85] on div at bounding box center [247, 88] width 119 height 31
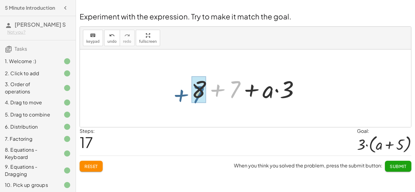
drag, startPoint x: 239, startPoint y: 84, endPoint x: 202, endPoint y: 89, distance: 37.4
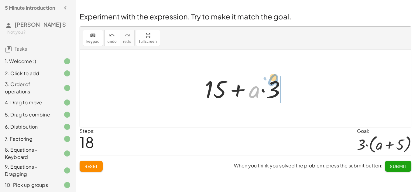
drag, startPoint x: 254, startPoint y: 89, endPoint x: 273, endPoint y: 77, distance: 22.5
click at [273, 77] on div at bounding box center [248, 88] width 92 height 31
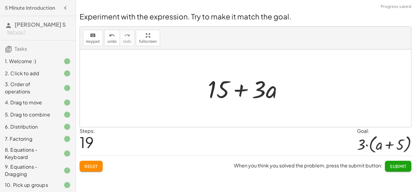
click at [273, 77] on div at bounding box center [248, 88] width 86 height 31
drag, startPoint x: 269, startPoint y: 91, endPoint x: 220, endPoint y: 91, distance: 49.5
click at [220, 91] on div at bounding box center [248, 88] width 86 height 31
click at [115, 30] on button "undo undo" at bounding box center [112, 38] width 16 height 16
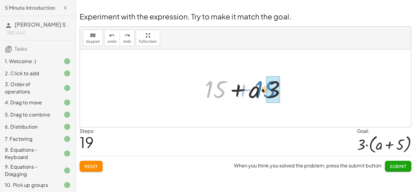
drag, startPoint x: 219, startPoint y: 85, endPoint x: 268, endPoint y: 85, distance: 49.8
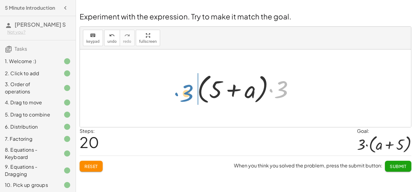
drag, startPoint x: 282, startPoint y: 89, endPoint x: 186, endPoint y: 93, distance: 95.1
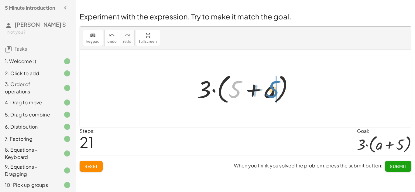
drag, startPoint x: 238, startPoint y: 93, endPoint x: 276, endPoint y: 92, distance: 38.0
click at [406, 167] on button "Submit" at bounding box center [398, 166] width 26 height 11
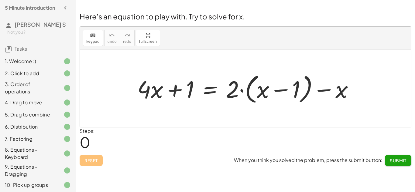
click at [393, 161] on span "Submit" at bounding box center [398, 160] width 17 height 5
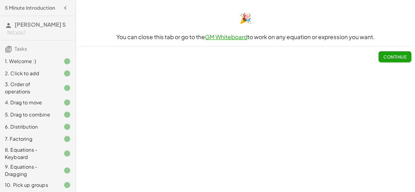
click at [393, 55] on span "Continue" at bounding box center [394, 56] width 23 height 5
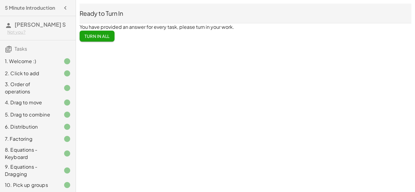
click at [111, 37] on button "Turn In All" at bounding box center [97, 36] width 35 height 11
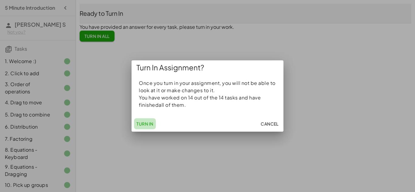
click at [149, 124] on span "Turn In" at bounding box center [144, 123] width 17 height 5
